Goal: Task Accomplishment & Management: Use online tool/utility

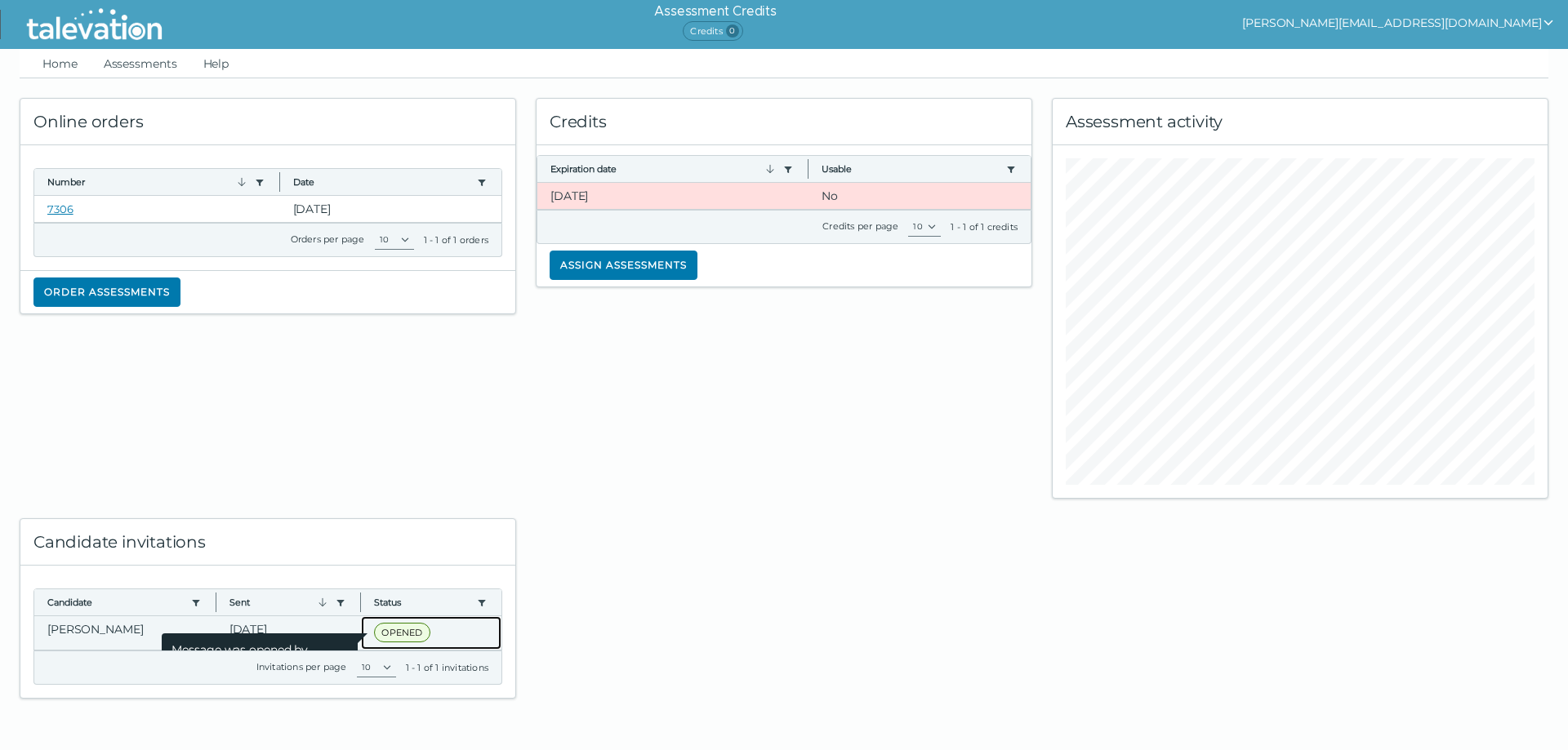
click at [396, 637] on span "OPENED" at bounding box center [401, 632] width 56 height 20
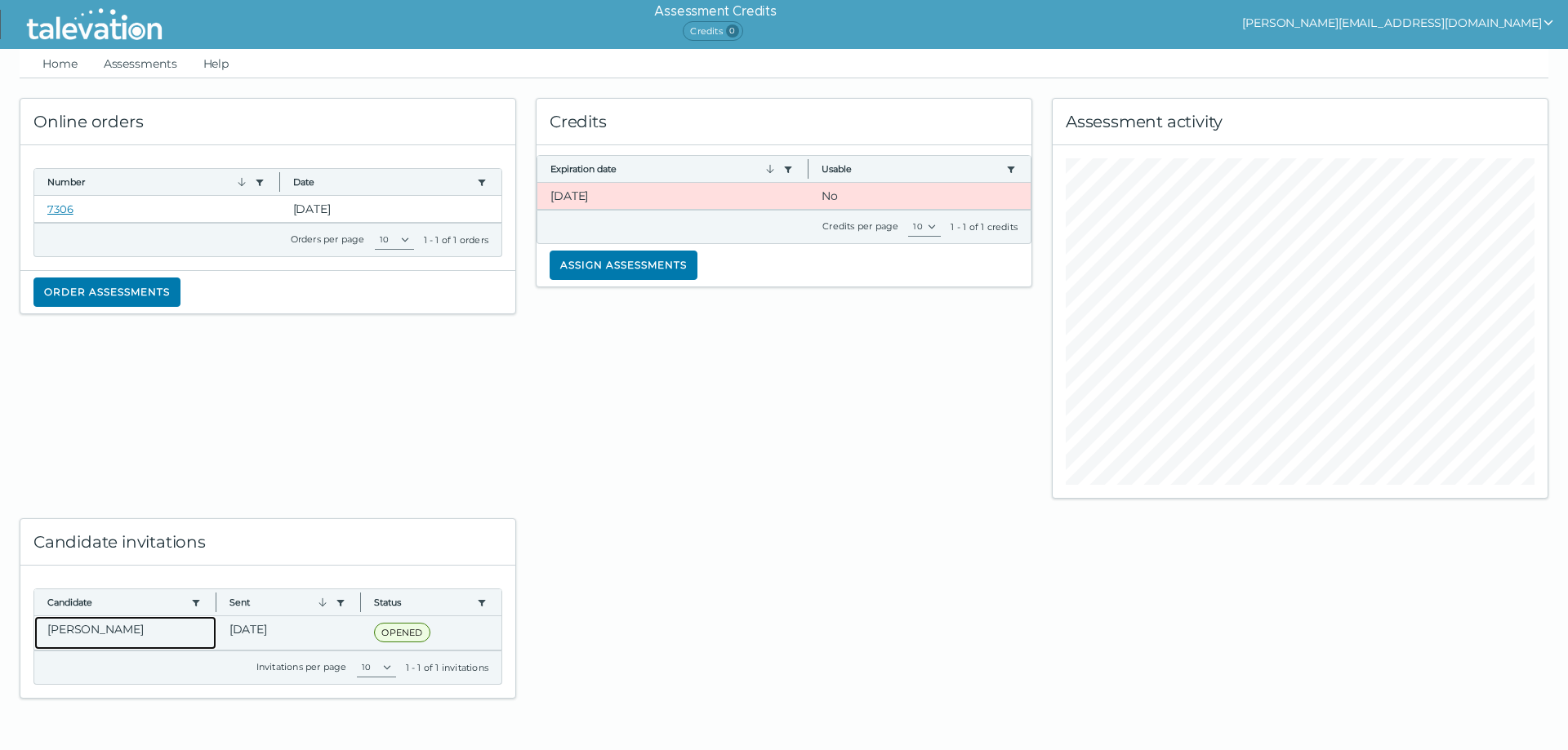
click at [105, 631] on clr-dg-cell "[PERSON_NAME]" at bounding box center [125, 633] width 182 height 33
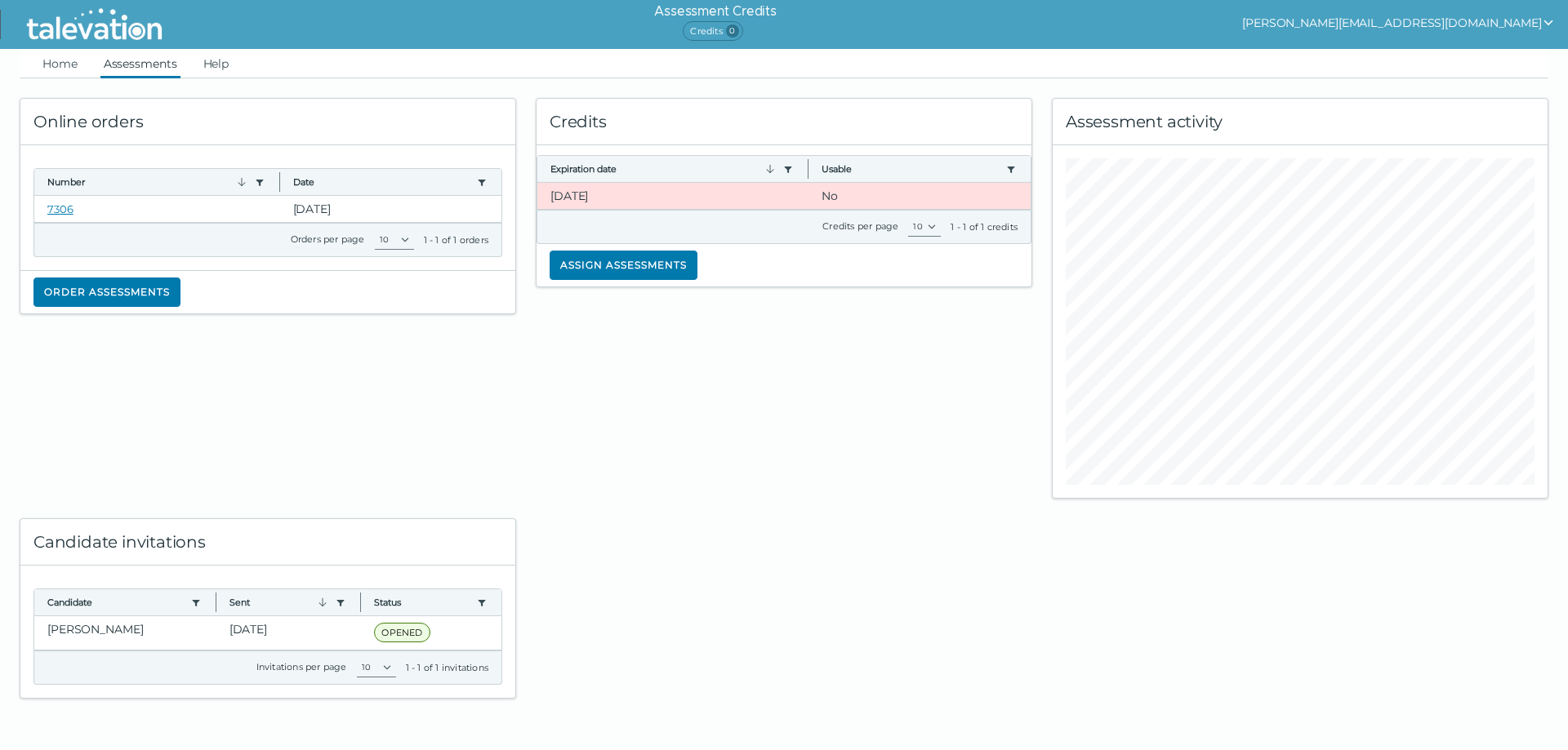
click at [135, 62] on link "Assessments" at bounding box center [140, 63] width 80 height 29
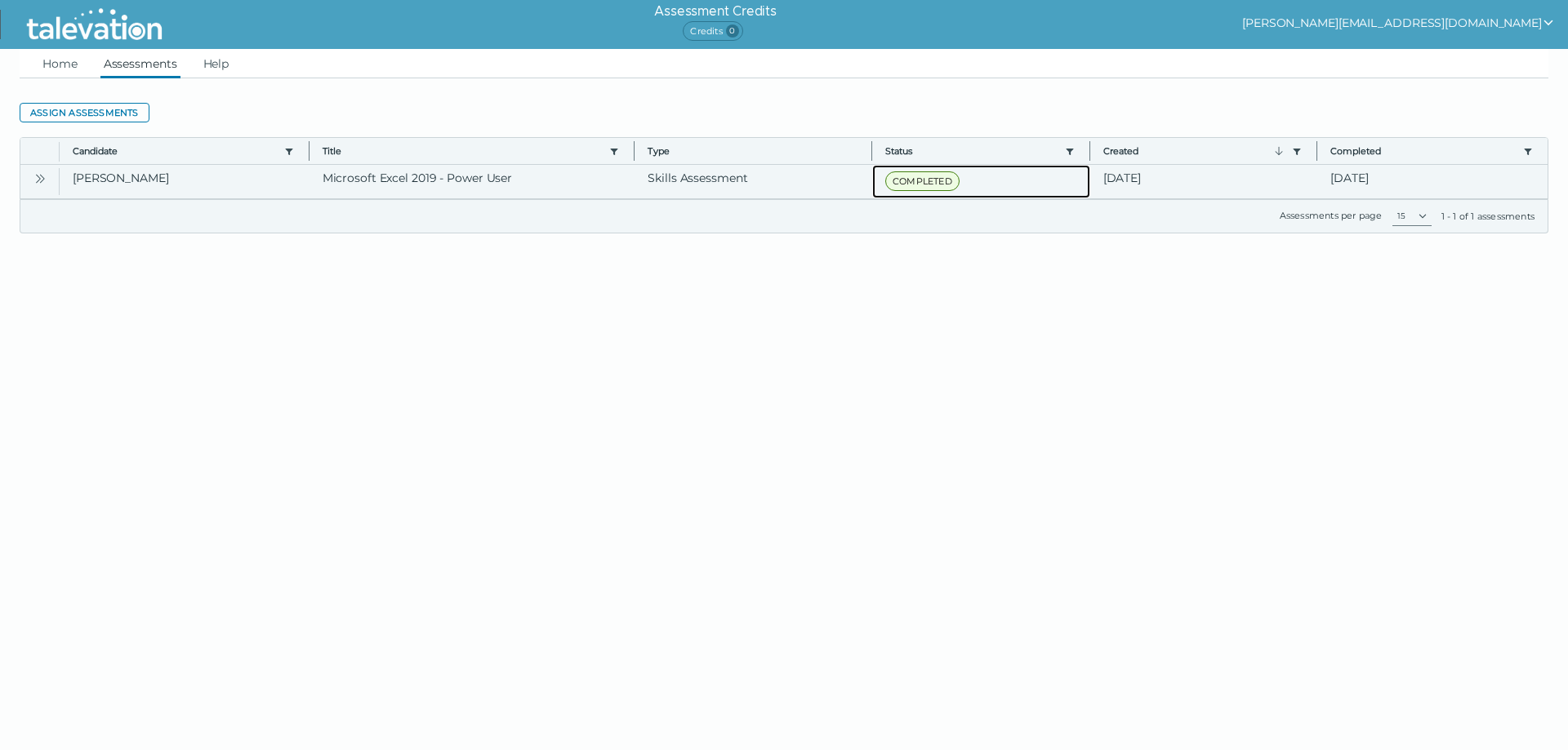
click at [919, 178] on span "COMPLETED" at bounding box center [922, 181] width 75 height 20
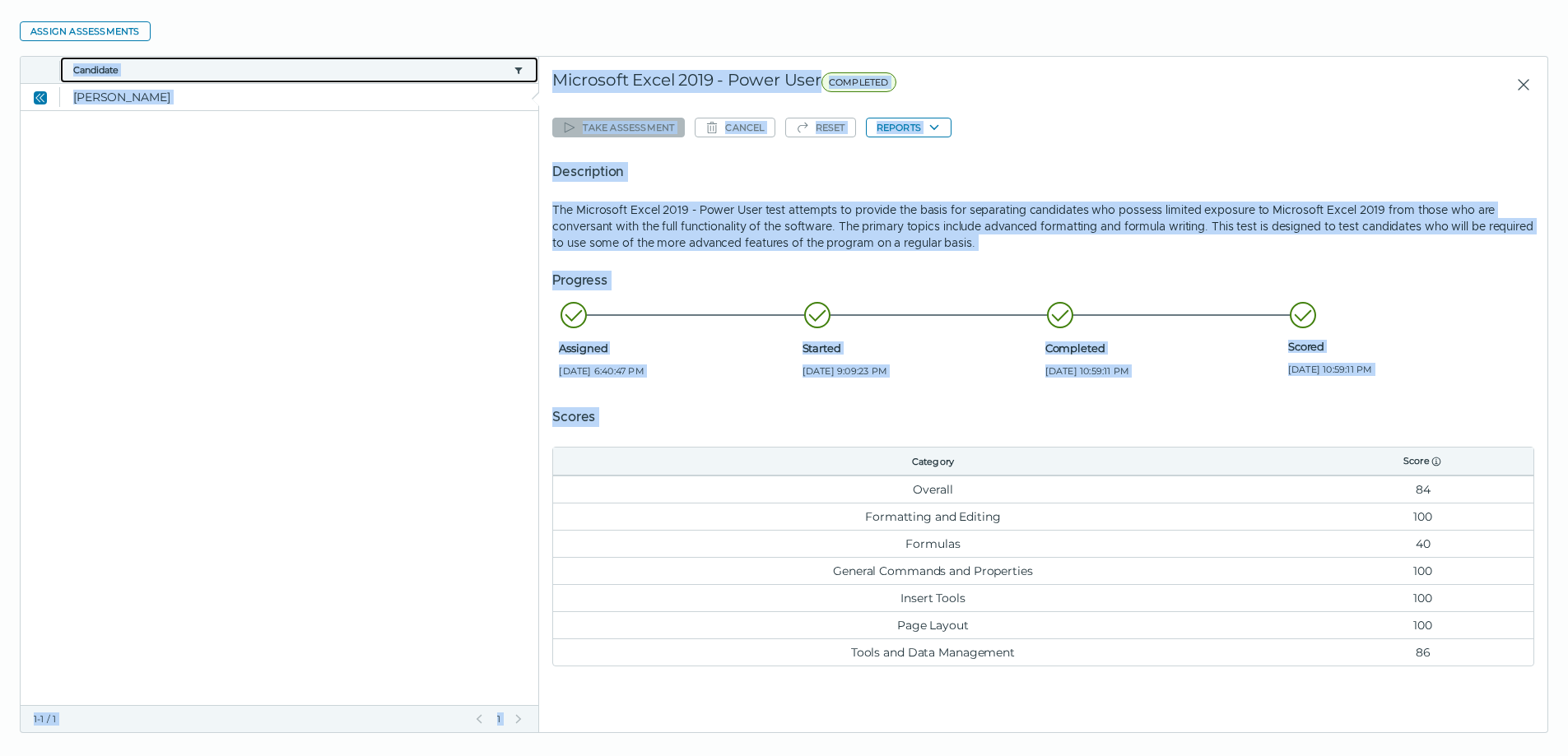
scroll to position [99, 0]
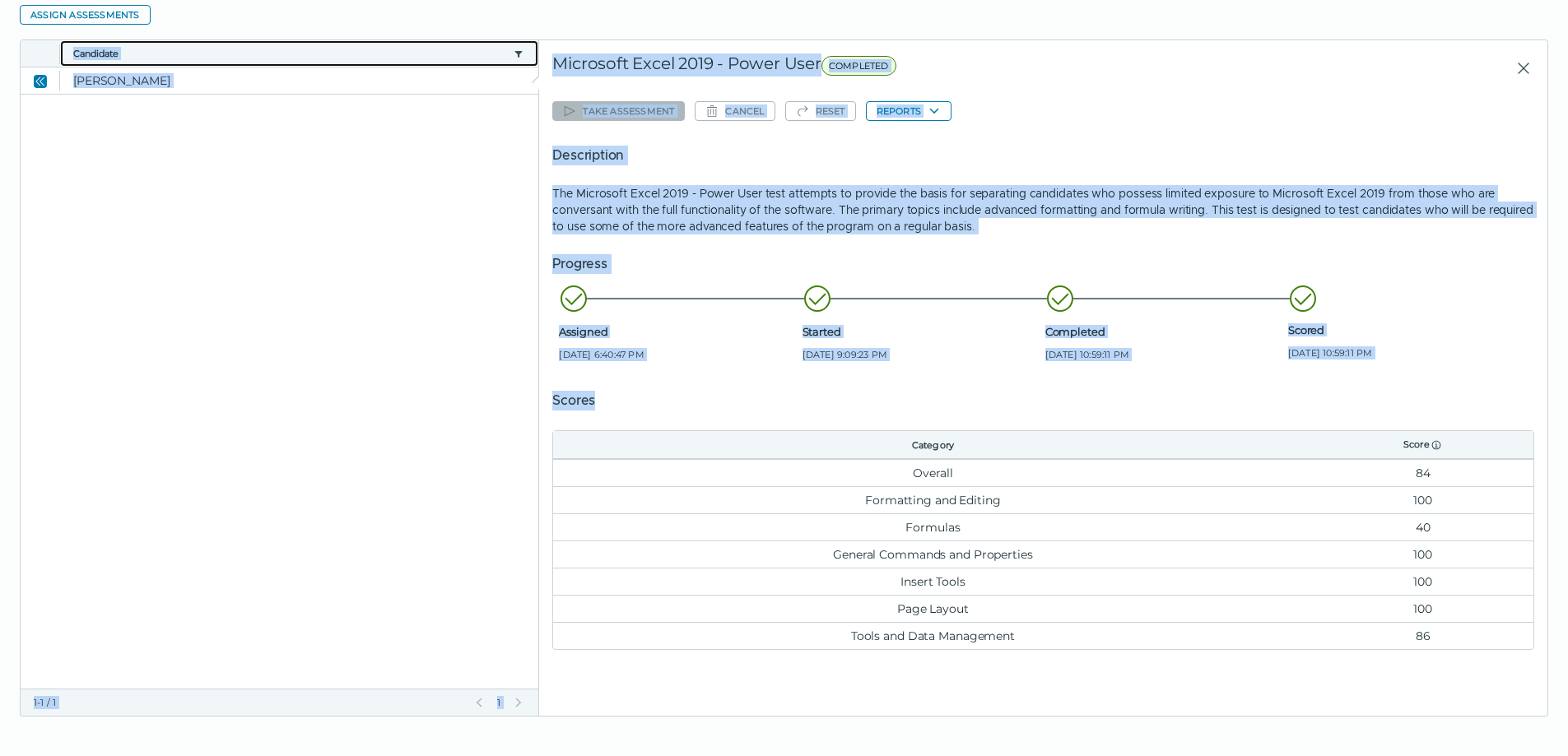
drag, startPoint x: 70, startPoint y: 146, endPoint x: 1431, endPoint y: 674, distance: 1459.8
click at [1431, 674] on div "Toggle more row content Candidate Title Type Status Created Completed [PERSON_N…" at bounding box center [784, 373] width 1528 height 687
copy div "Candidate Title Type Status Created Completed [PERSON_NAME] Microsoft Excel 201…"
drag, startPoint x: 979, startPoint y: 521, endPoint x: 1012, endPoint y: 520, distance: 33.0
click at [979, 521] on td "Formulas" at bounding box center [933, 526] width 759 height 27
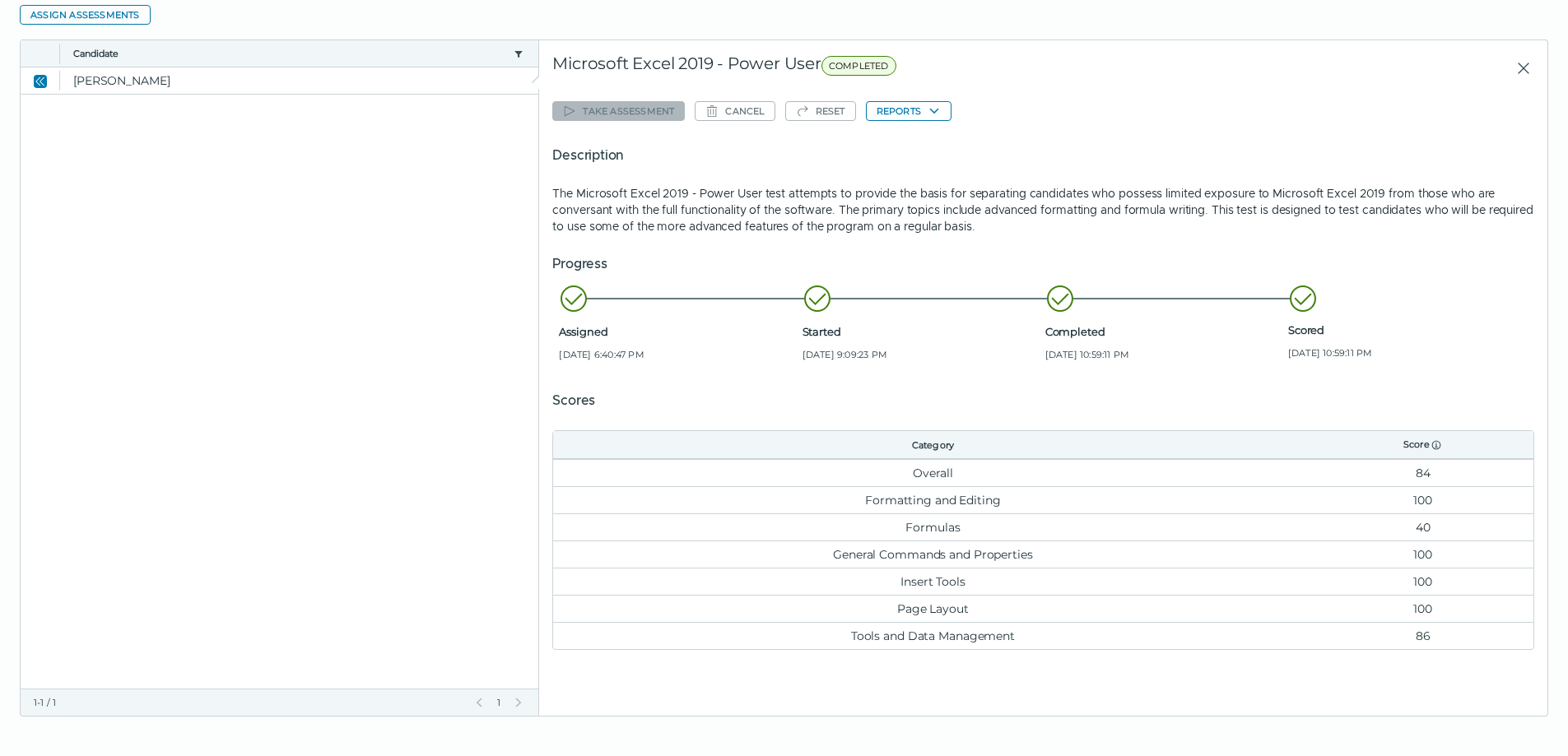
click at [937, 471] on td "Overall" at bounding box center [933, 473] width 759 height 27
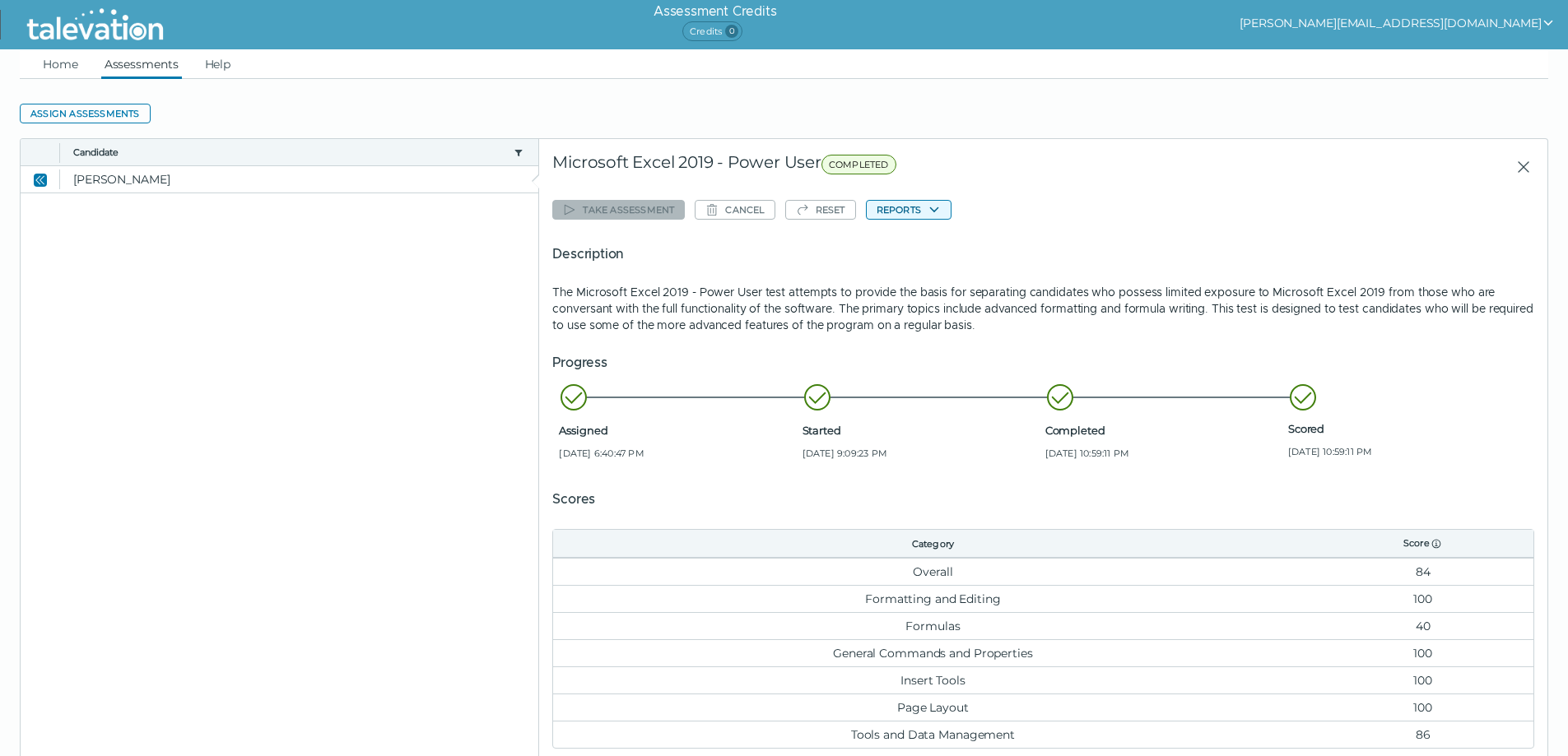
click at [892, 209] on button "Reports" at bounding box center [909, 210] width 86 height 20
click at [913, 243] on button "Microsoft Excel 2019 - Power User" at bounding box center [966, 241] width 199 height 20
